Goal: Task Accomplishment & Management: Manage account settings

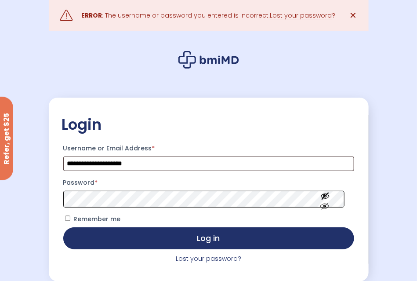
click at [63, 227] on button "Log in" at bounding box center [208, 238] width 291 height 22
click at [117, 46] on div "**********" at bounding box center [209, 184] width 320 height 281
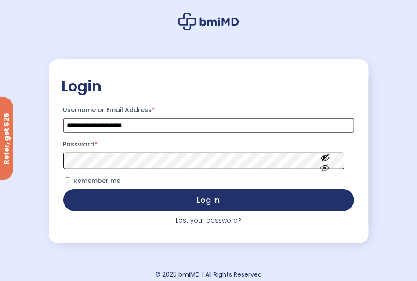
scroll to position [44, 0]
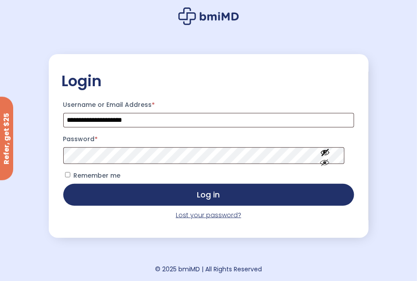
click at [210, 215] on link "Lost your password?" at bounding box center [208, 214] width 65 height 9
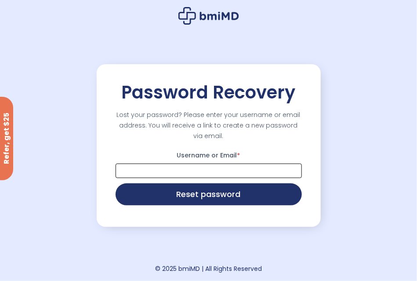
click at [210, 174] on input "Username or Email *" at bounding box center [209, 170] width 186 height 15
type input "**********"
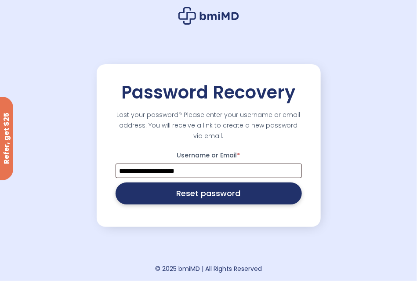
click at [205, 194] on button "Reset password" at bounding box center [209, 193] width 186 height 22
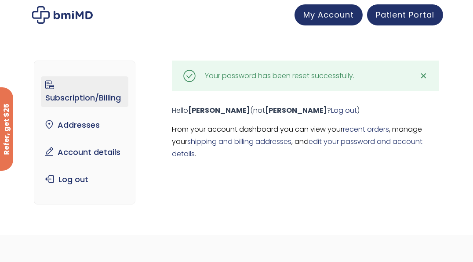
click at [92, 94] on link "Subscription/Billing" at bounding box center [84, 91] width 87 height 31
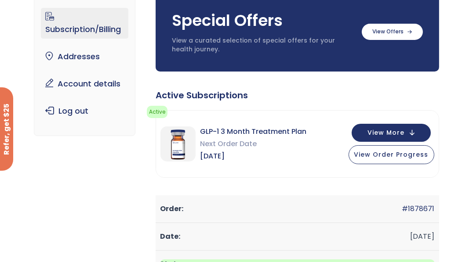
scroll to position [102, 0]
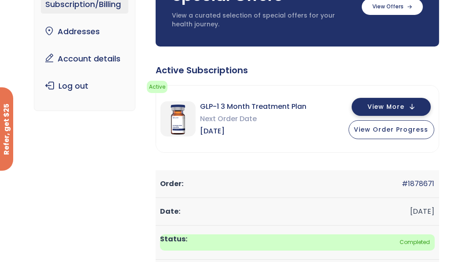
click at [407, 102] on button "View More" at bounding box center [391, 107] width 79 height 18
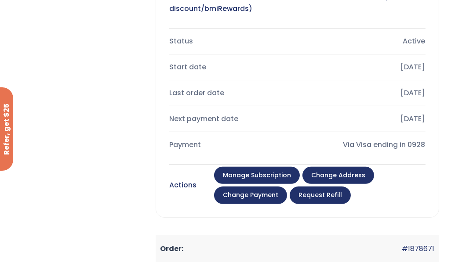
scroll to position [390, 0]
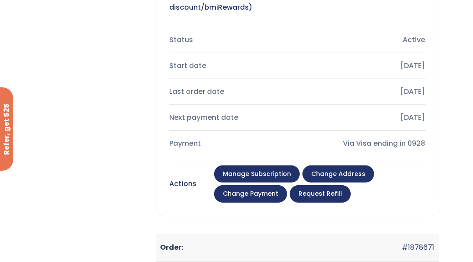
click at [250, 172] on link "Manage Subscription" at bounding box center [257, 175] width 86 height 18
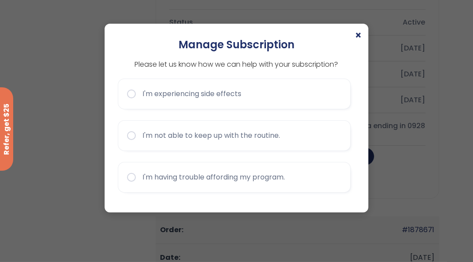
scroll to position [414, 0]
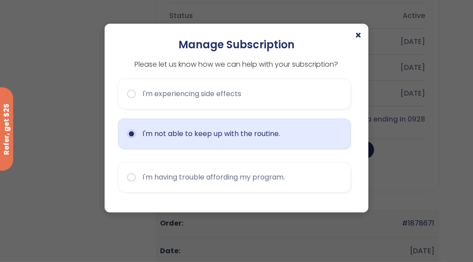
click at [134, 134] on button "I'm not able to keep up with the routine." at bounding box center [234, 134] width 233 height 31
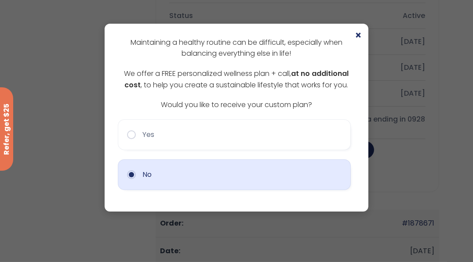
click at [133, 173] on button "No" at bounding box center [234, 175] width 233 height 31
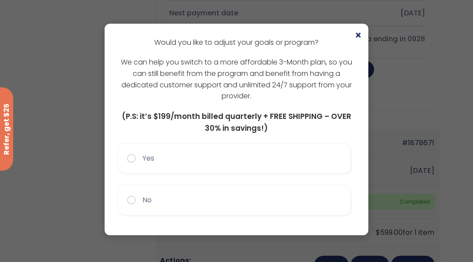
scroll to position [513, 0]
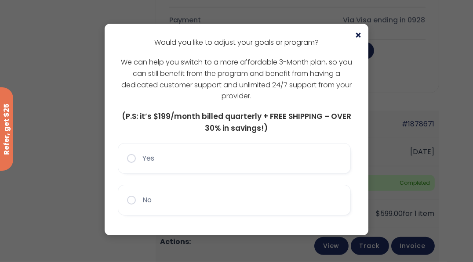
click at [358, 36] on span "×" at bounding box center [358, 35] width 7 height 11
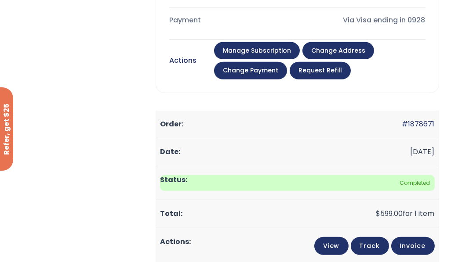
click at [253, 46] on link "Manage Subscription" at bounding box center [257, 51] width 86 height 18
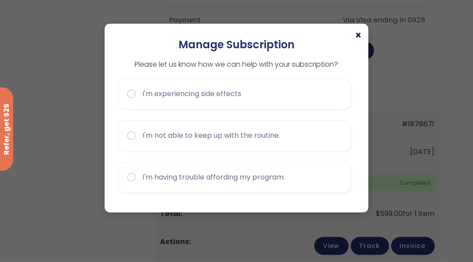
click at [361, 34] on span "×" at bounding box center [358, 35] width 7 height 11
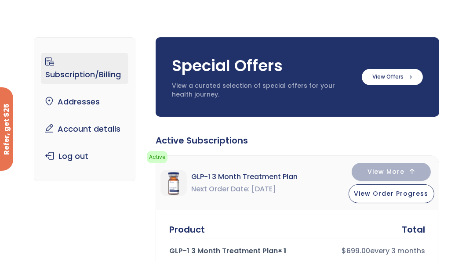
scroll to position [0, 0]
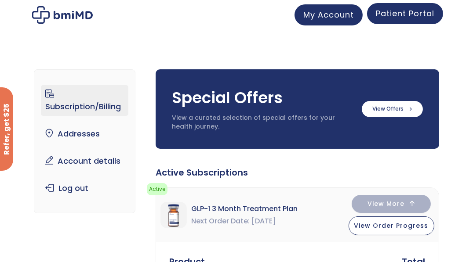
click at [395, 13] on span "Patient Portal" at bounding box center [405, 13] width 58 height 11
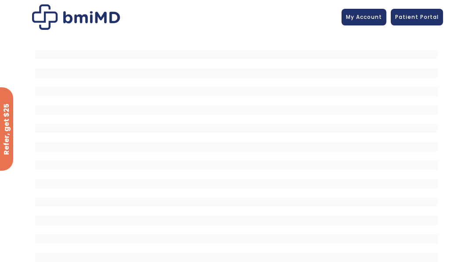
scroll to position [41, 0]
